Goal: Obtain resource: Download file/media

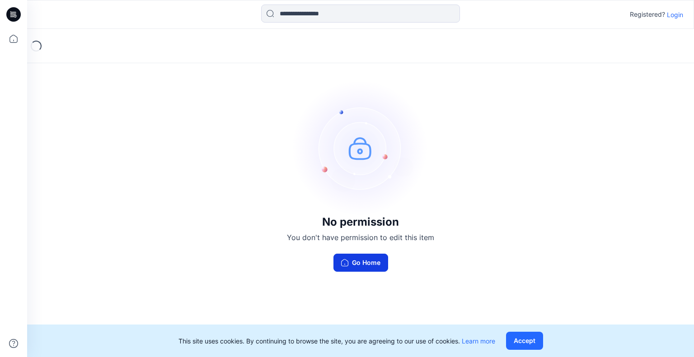
click at [355, 266] on button "Go Home" at bounding box center [360, 263] width 55 height 18
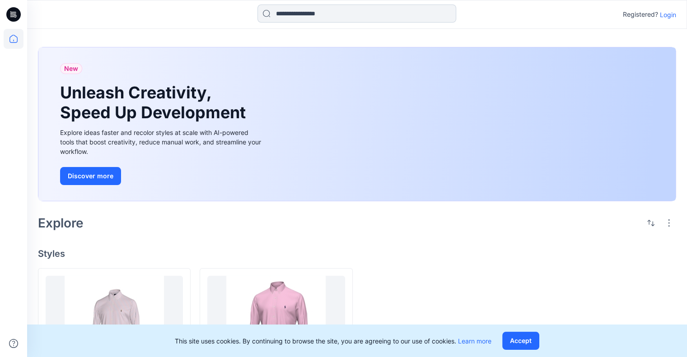
click at [322, 16] on input at bounding box center [356, 14] width 199 height 18
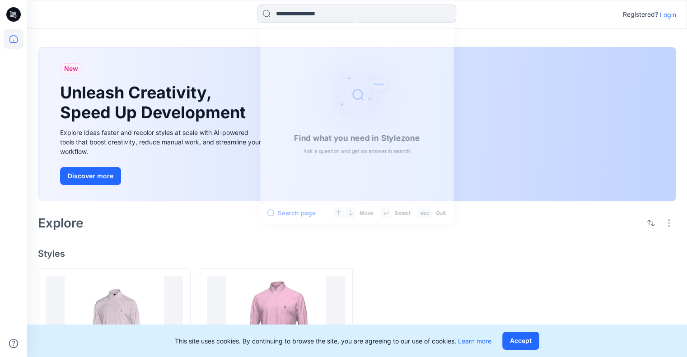
click at [566, 17] on div "Find what you need in Stylezone Ask a question and get an answer in search Sear…" at bounding box center [356, 15] width 659 height 20
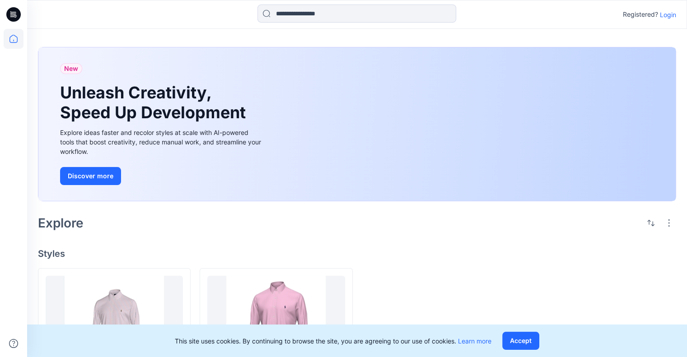
click at [661, 14] on p "Login" at bounding box center [668, 14] width 16 height 9
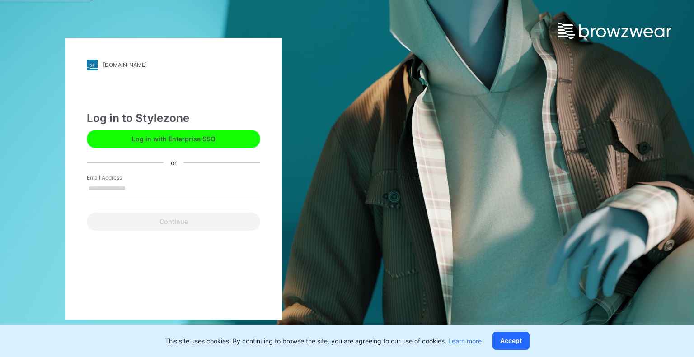
click at [135, 186] on input "Email Address" at bounding box center [173, 189] width 173 height 14
type input "**********"
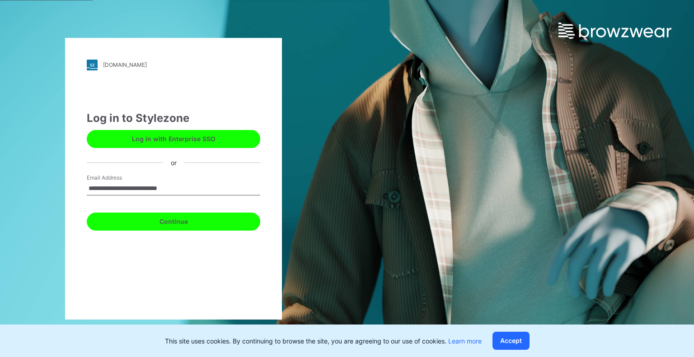
click at [154, 221] on button "Continue" at bounding box center [173, 222] width 173 height 18
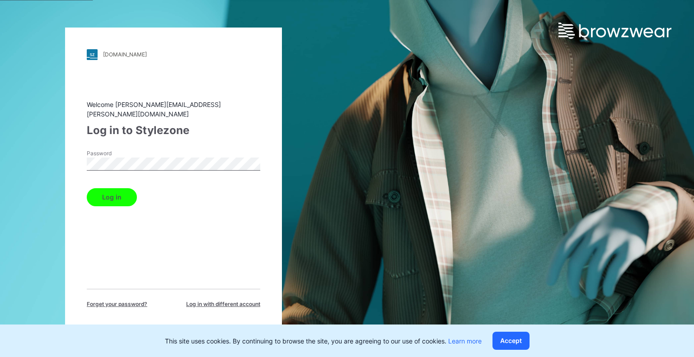
click at [87, 188] on button "Log in" at bounding box center [112, 197] width 50 height 18
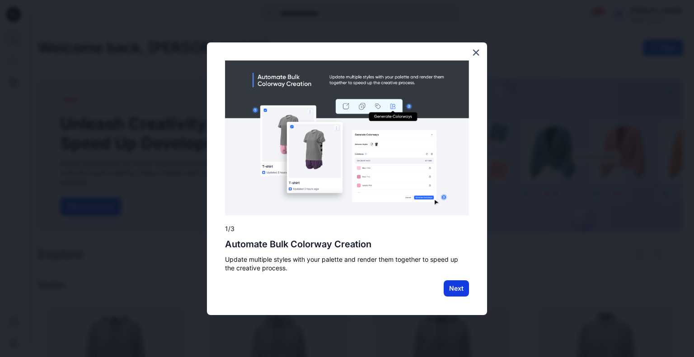
click at [453, 283] on button "Next" at bounding box center [455, 288] width 25 height 16
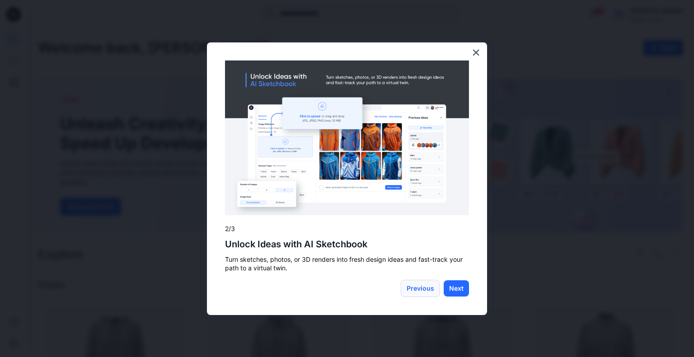
click at [429, 283] on button "Previous" at bounding box center [420, 288] width 39 height 17
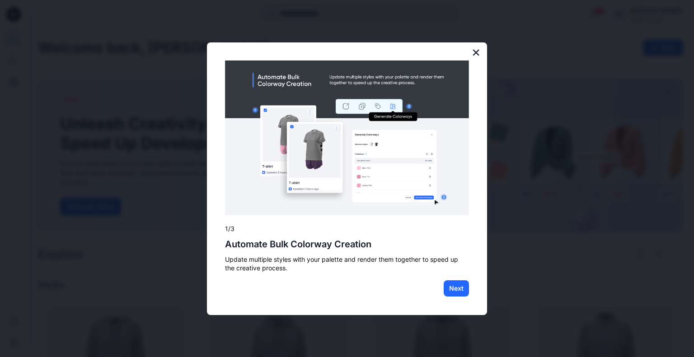
click at [479, 53] on button "×" at bounding box center [475, 52] width 9 height 14
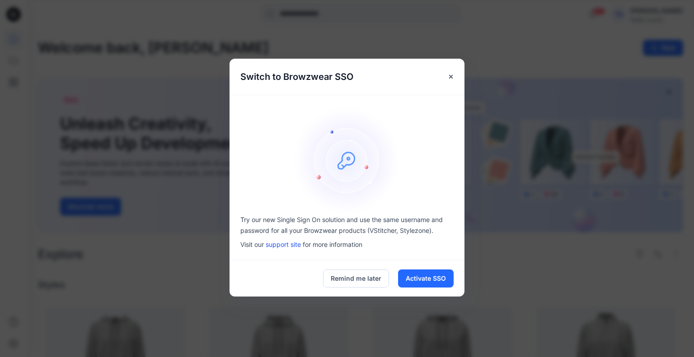
drag, startPoint x: 438, startPoint y: 276, endPoint x: 472, endPoint y: 271, distance: 34.6
click at [438, 275] on button "Activate SSO" at bounding box center [426, 279] width 56 height 18
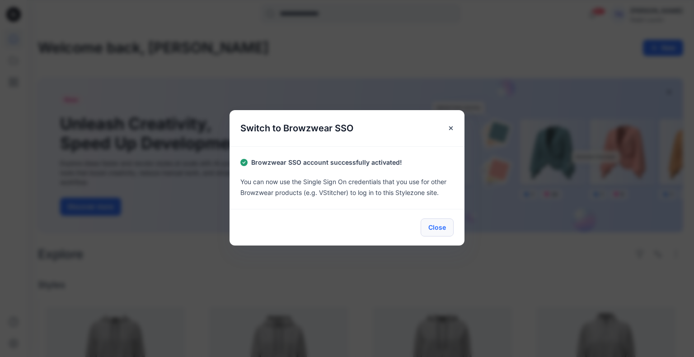
click at [424, 223] on button "Close" at bounding box center [436, 228] width 33 height 18
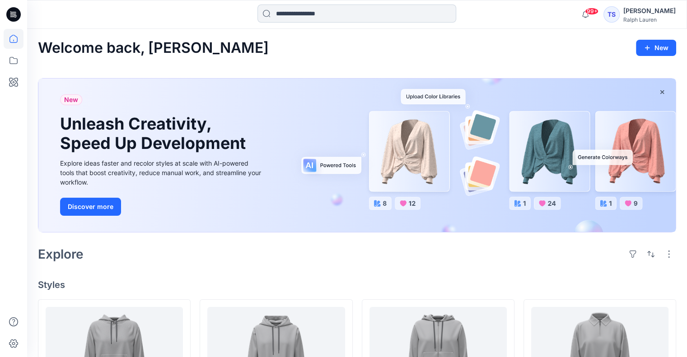
click at [287, 16] on input at bounding box center [356, 14] width 199 height 18
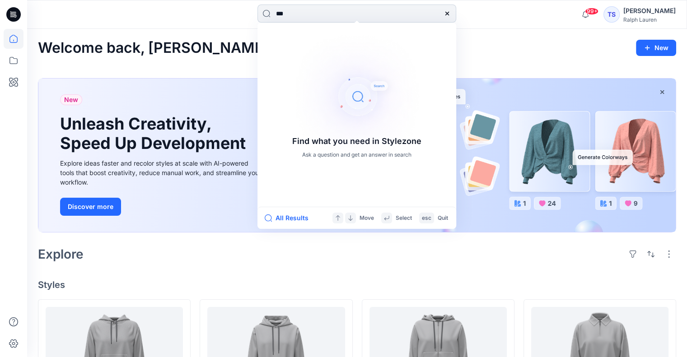
type input "****"
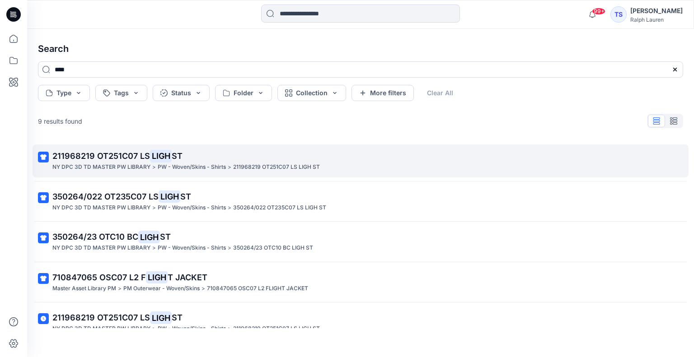
click at [141, 152] on span "211968219 OT251C07 LS" at bounding box center [101, 155] width 98 height 9
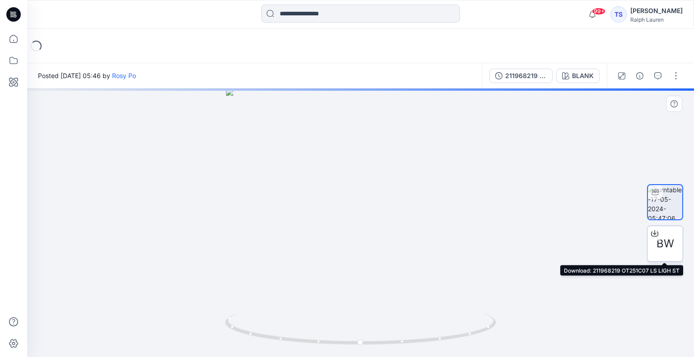
click at [659, 245] on span "BW" at bounding box center [665, 244] width 18 height 16
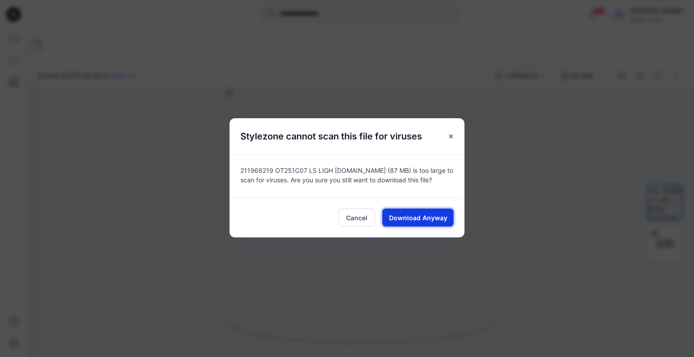
click at [414, 218] on span "Download Anyway" at bounding box center [418, 217] width 58 height 9
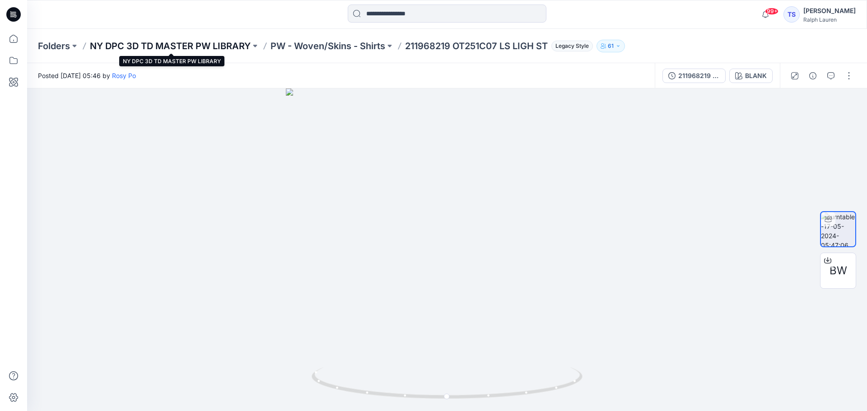
click at [180, 45] on p "NY DPC 3D TD MASTER PW LIBRARY" at bounding box center [170, 46] width 161 height 13
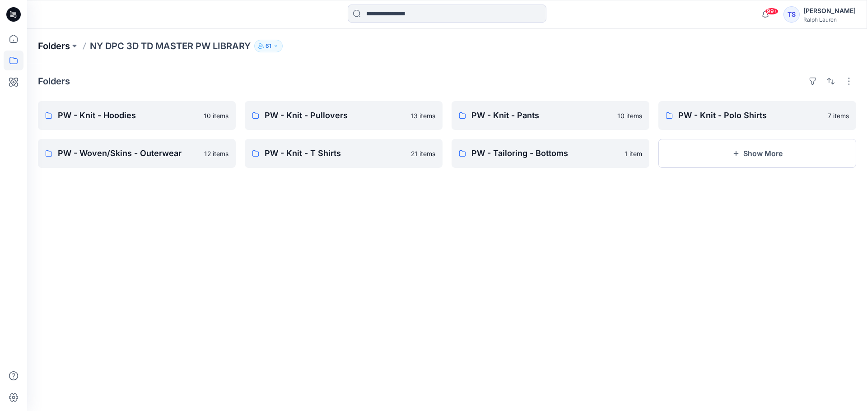
click at [52, 46] on p "Folders" at bounding box center [54, 46] width 32 height 13
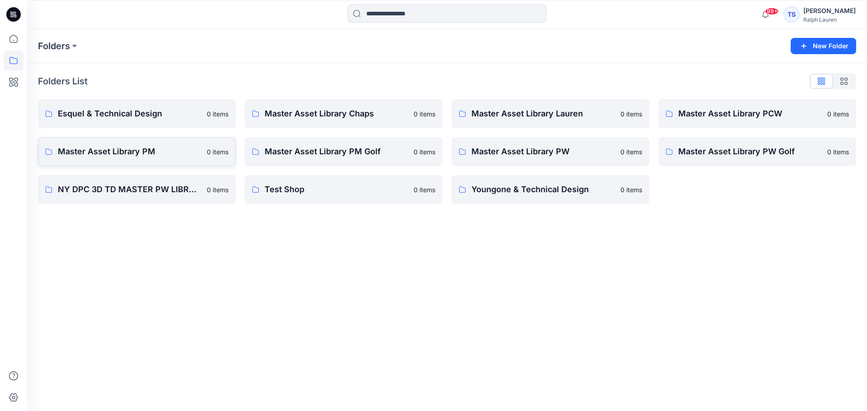
click at [125, 147] on p "Master Asset Library PM" at bounding box center [130, 151] width 144 height 13
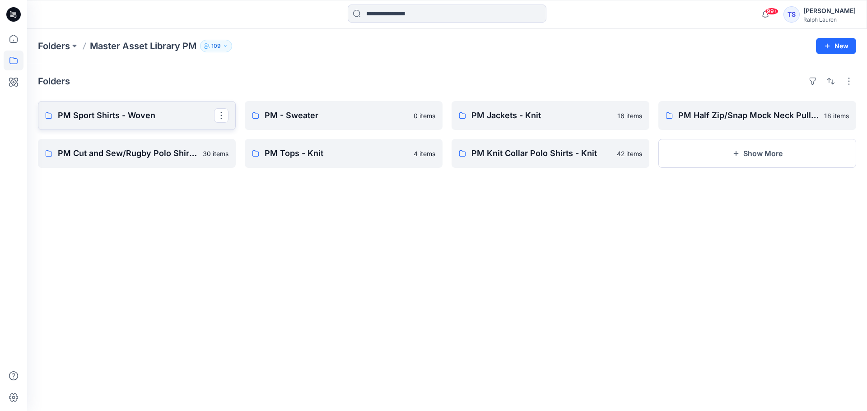
click at [113, 112] on p "PM Sport Shirts - Woven" at bounding box center [136, 115] width 156 height 13
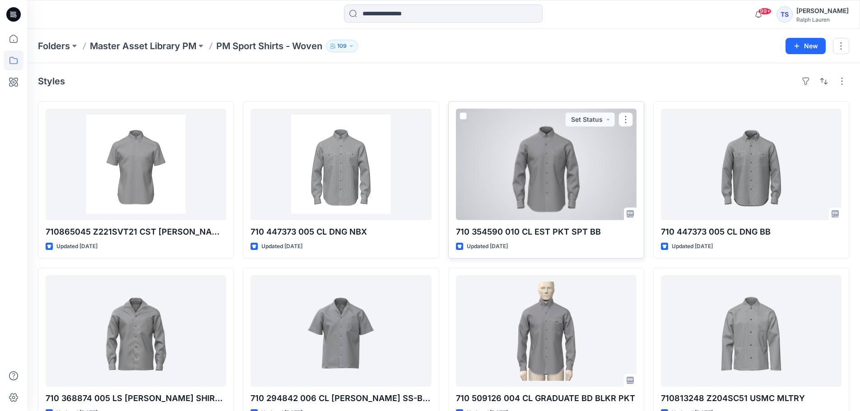
click at [573, 179] on div at bounding box center [546, 165] width 181 height 112
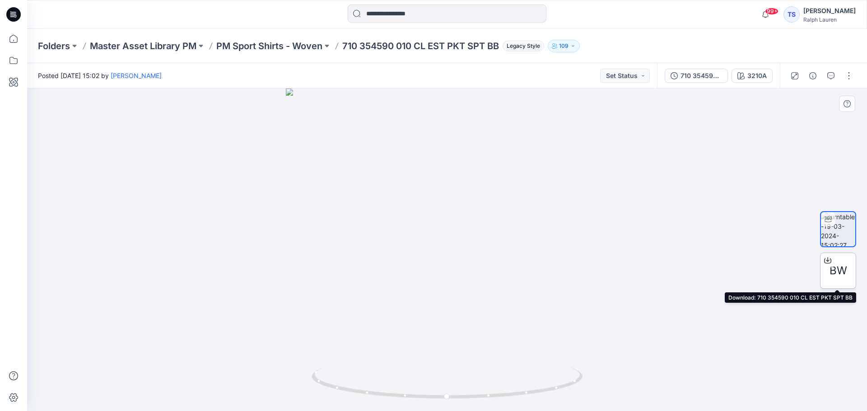
click at [693, 264] on div at bounding box center [828, 260] width 14 height 14
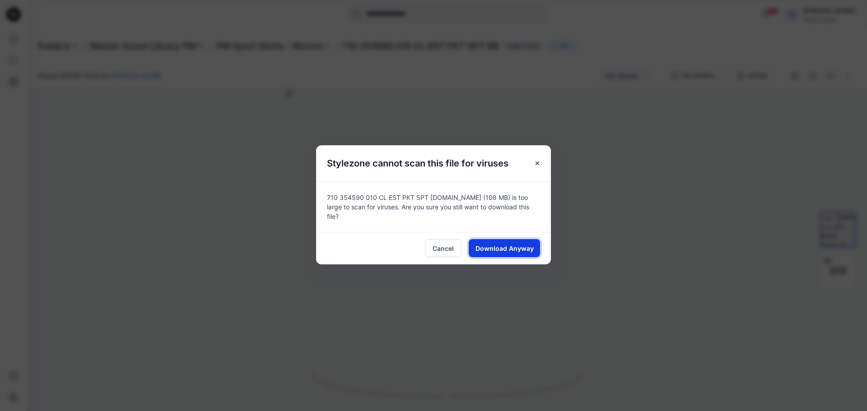
click at [499, 249] on span "Download Anyway" at bounding box center [505, 248] width 58 height 9
